Goal: Browse casually

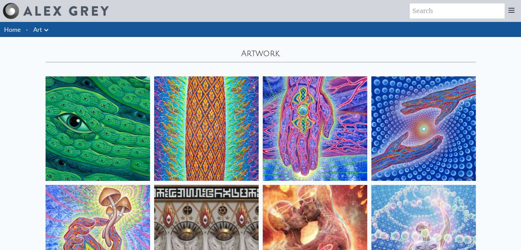
click at [37, 25] on link "Art" at bounding box center [37, 30] width 9 height 10
click at [14, 29] on link "Home" at bounding box center [12, 30] width 16 height 8
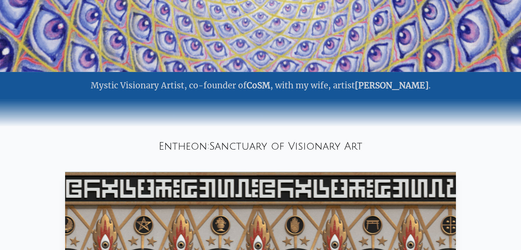
scroll to position [342, 0]
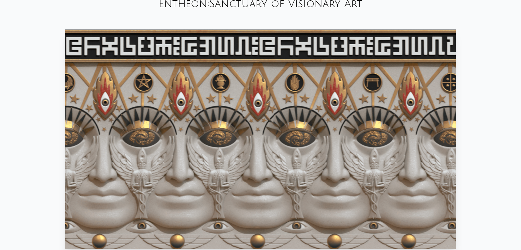
click at [230, 142] on video "Your browser does not support the video tag." at bounding box center [260, 138] width 391 height 219
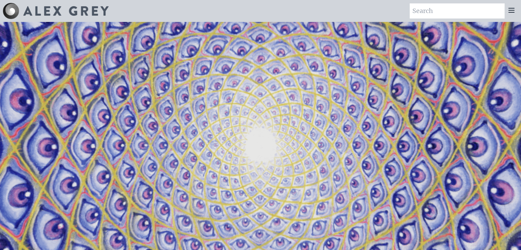
drag, startPoint x: 49, startPoint y: 173, endPoint x: 37, endPoint y: -3, distance: 176.3
click at [53, 11] on img at bounding box center [65, 11] width 85 height 10
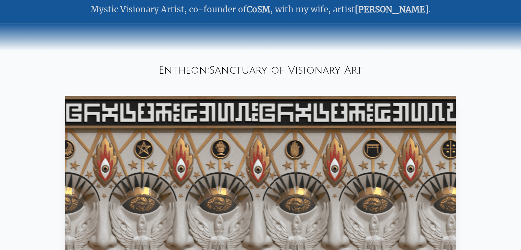
scroll to position [342, 0]
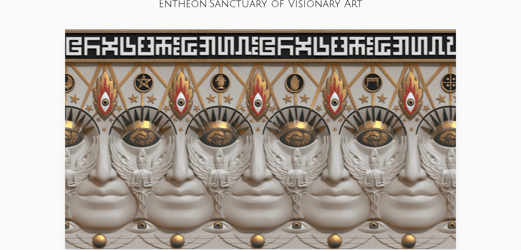
click at [189, 97] on video "Your browser does not support the video tag." at bounding box center [260, 138] width 391 height 219
